Goal: Task Accomplishment & Management: Complete application form

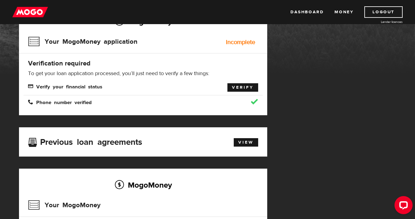
scroll to position [60, 0]
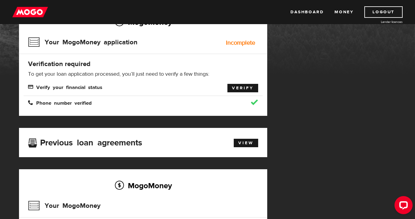
click at [239, 87] on link "Verify" at bounding box center [242, 88] width 31 height 8
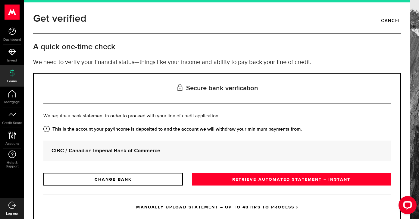
scroll to position [19, 0]
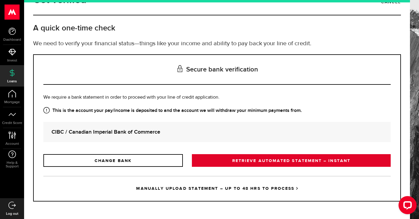
click at [230, 160] on link "RETRIEVE AUTOMATED STATEMENT – INSTANT" at bounding box center [291, 160] width 199 height 13
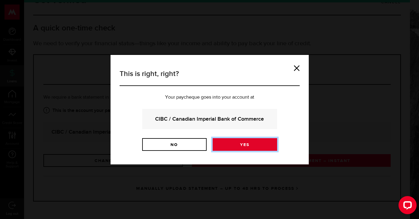
click at [231, 141] on link "Yes" at bounding box center [245, 144] width 64 height 13
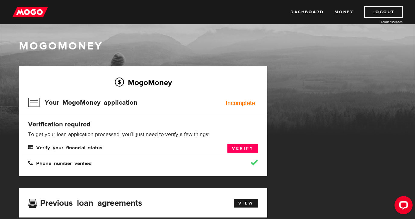
click at [340, 14] on link "Money" at bounding box center [343, 11] width 19 height 11
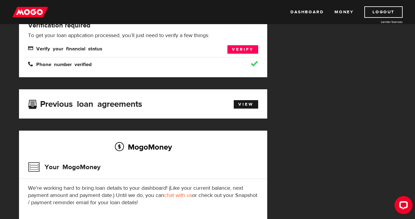
scroll to position [100, 0]
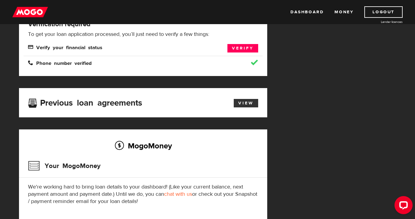
click at [250, 100] on link "View" at bounding box center [246, 103] width 24 height 8
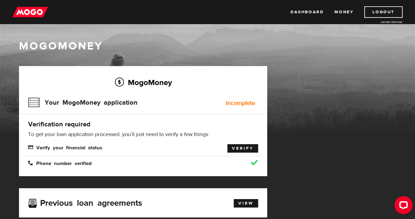
click at [240, 146] on link "Verify" at bounding box center [242, 148] width 31 height 8
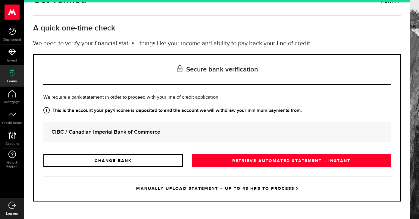
scroll to position [18, 0]
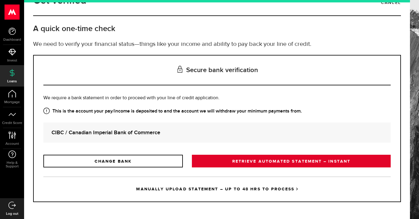
click at [252, 162] on link "RETRIEVE AUTOMATED STATEMENT – INSTANT" at bounding box center [291, 161] width 199 height 13
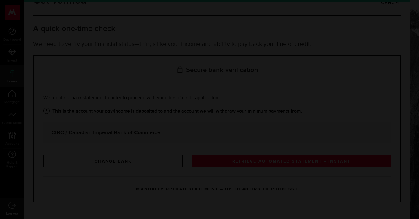
scroll to position [19, 0]
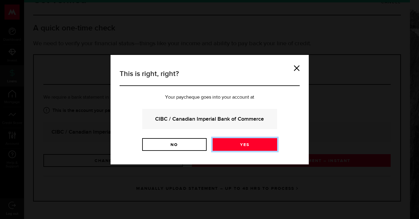
click at [239, 146] on link "Yes" at bounding box center [245, 144] width 64 height 13
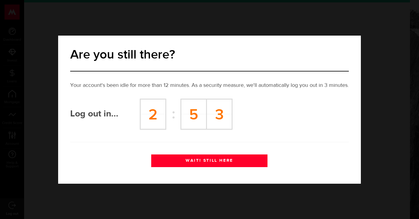
click at [199, 159] on button "WAIT! STILL HERE" at bounding box center [209, 160] width 116 height 13
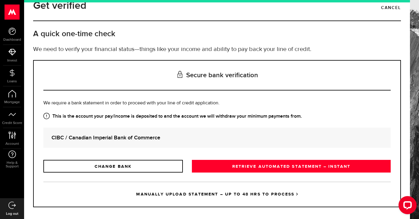
scroll to position [14, 0]
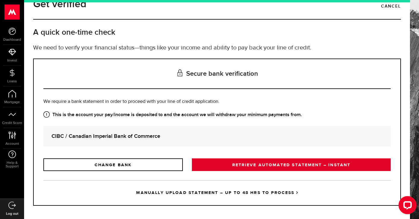
click at [227, 166] on link "RETRIEVE AUTOMATED STATEMENT – INSTANT" at bounding box center [291, 164] width 199 height 13
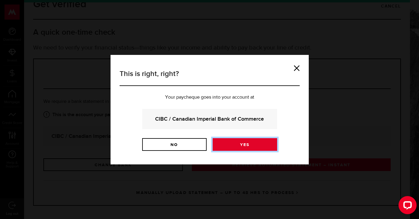
click at [239, 141] on link "Yes" at bounding box center [245, 144] width 64 height 13
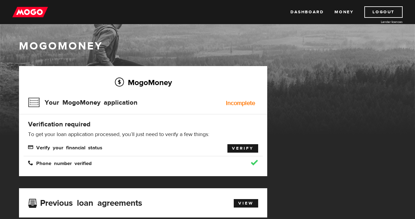
click at [235, 144] on link "Verify" at bounding box center [242, 148] width 31 height 8
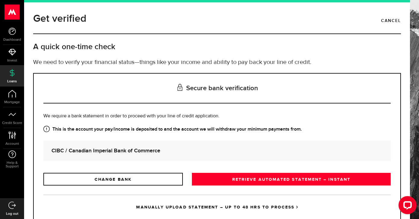
scroll to position [19, 0]
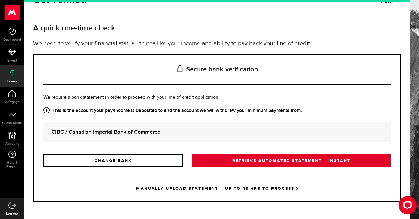
click at [235, 162] on link "RETRIEVE AUTOMATED STATEMENT – INSTANT" at bounding box center [291, 160] width 199 height 13
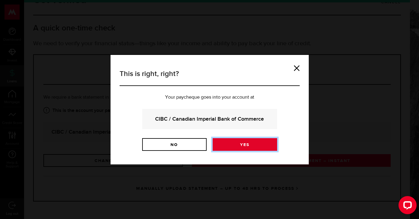
click at [234, 149] on link "Yes" at bounding box center [245, 144] width 64 height 13
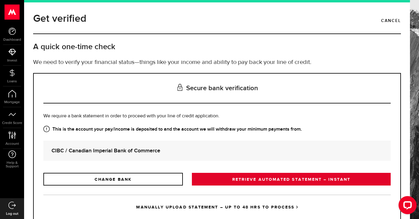
click at [231, 177] on link "RETRIEVE AUTOMATED STATEMENT – INSTANT" at bounding box center [291, 179] width 199 height 13
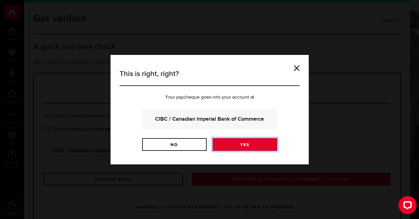
click at [234, 149] on link "Yes" at bounding box center [245, 144] width 64 height 13
